Goal: Navigation & Orientation: Find specific page/section

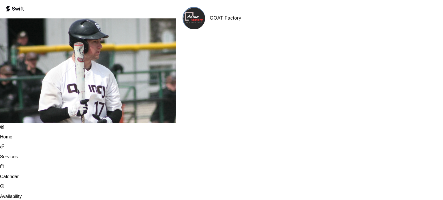
click at [23, 174] on p "Calendar" at bounding box center [88, 176] width 176 height 5
click at [26, 174] on p "Calendar" at bounding box center [88, 176] width 176 height 5
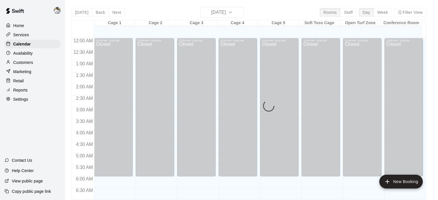
scroll to position [367, 0]
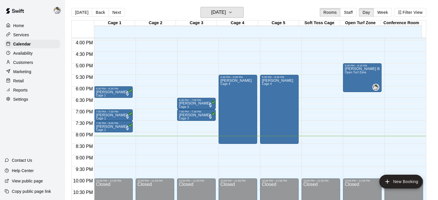
click at [222, 9] on h6 "[DATE]" at bounding box center [218, 12] width 15 height 8
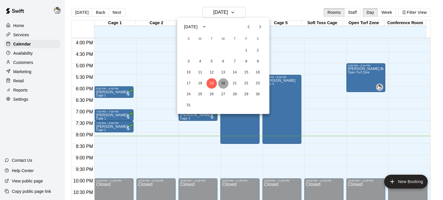
click at [223, 83] on button "20" at bounding box center [223, 83] width 10 height 10
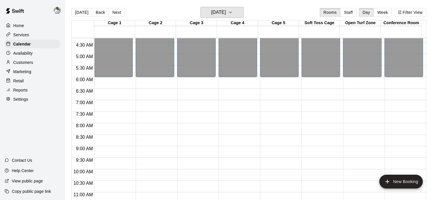
scroll to position [0, 0]
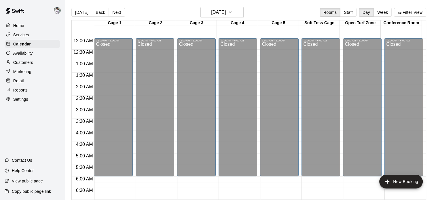
click at [16, 26] on p "Home" at bounding box center [18, 26] width 11 height 6
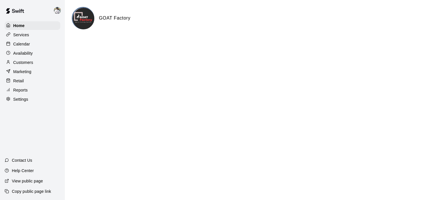
click at [24, 36] on p "Services" at bounding box center [21, 35] width 16 height 6
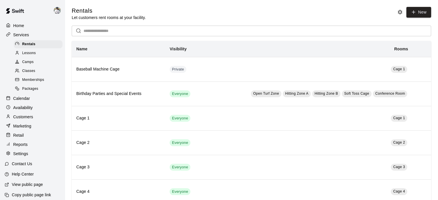
click at [29, 73] on span "Classes" at bounding box center [28, 71] width 13 height 6
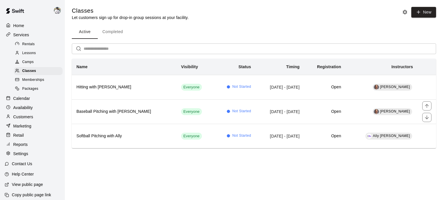
click at [111, 111] on h6 "Baseball Pitching with [PERSON_NAME]" at bounding box center [123, 112] width 95 height 6
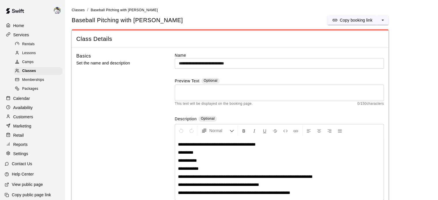
click at [27, 74] on span "Classes" at bounding box center [29, 71] width 14 height 6
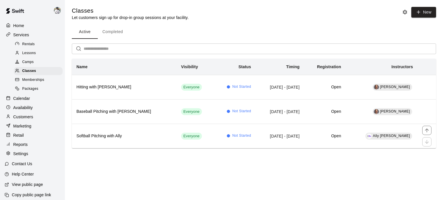
click at [98, 137] on h6 "Softball Pitching with Ally" at bounding box center [123, 136] width 95 height 6
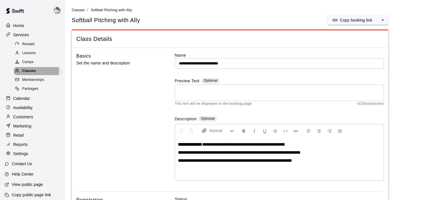
click at [30, 72] on span "Classes" at bounding box center [29, 71] width 14 height 6
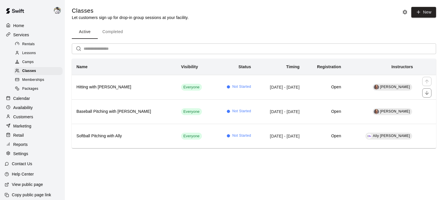
click at [86, 84] on h6 "Hitting with [PERSON_NAME]" at bounding box center [123, 87] width 95 height 6
